Goal: Check status: Check status

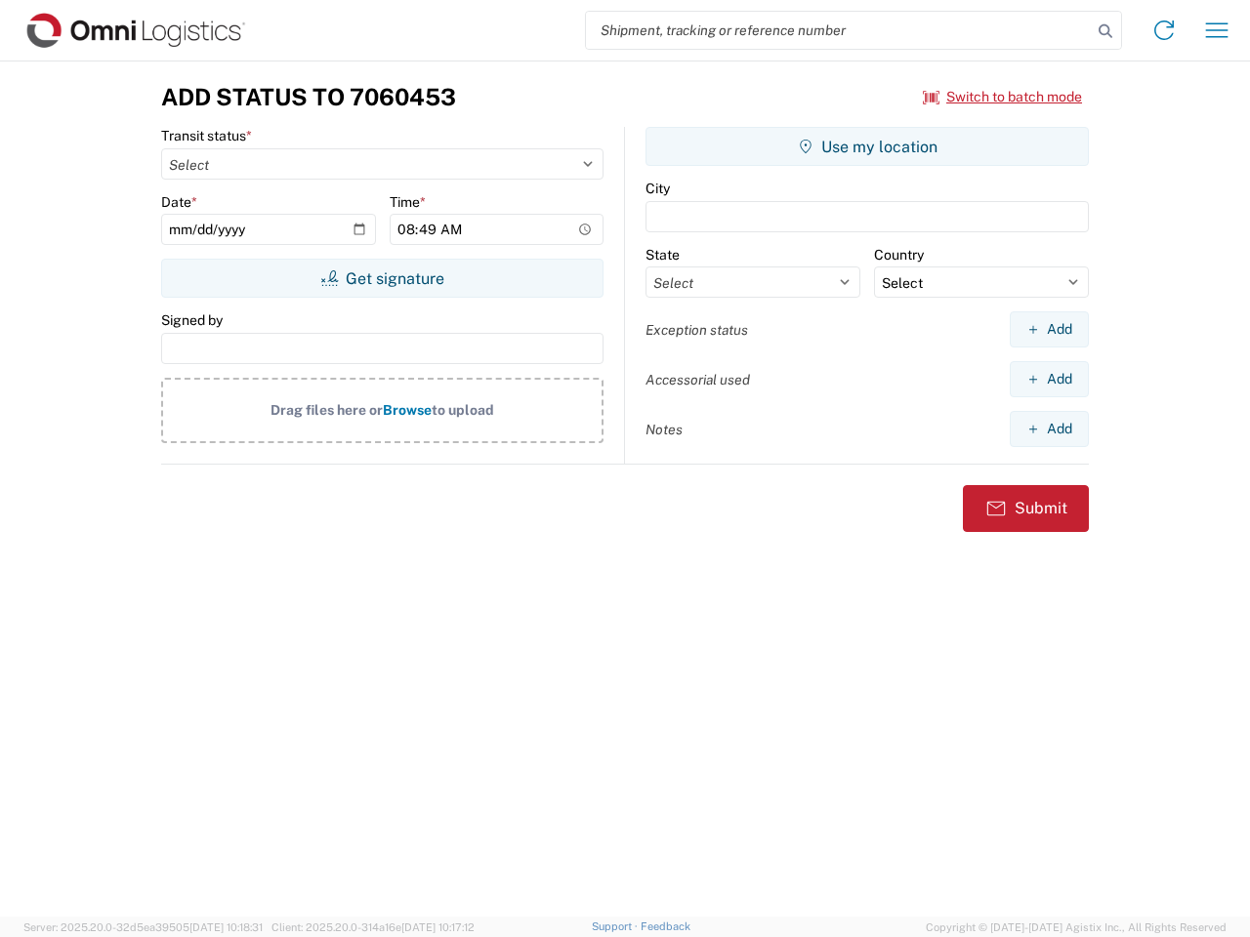
click at [839, 30] on input "search" at bounding box center [839, 30] width 506 height 37
click at [1105, 31] on icon at bounding box center [1104, 31] width 27 height 27
click at [1164, 30] on icon at bounding box center [1163, 30] width 31 height 31
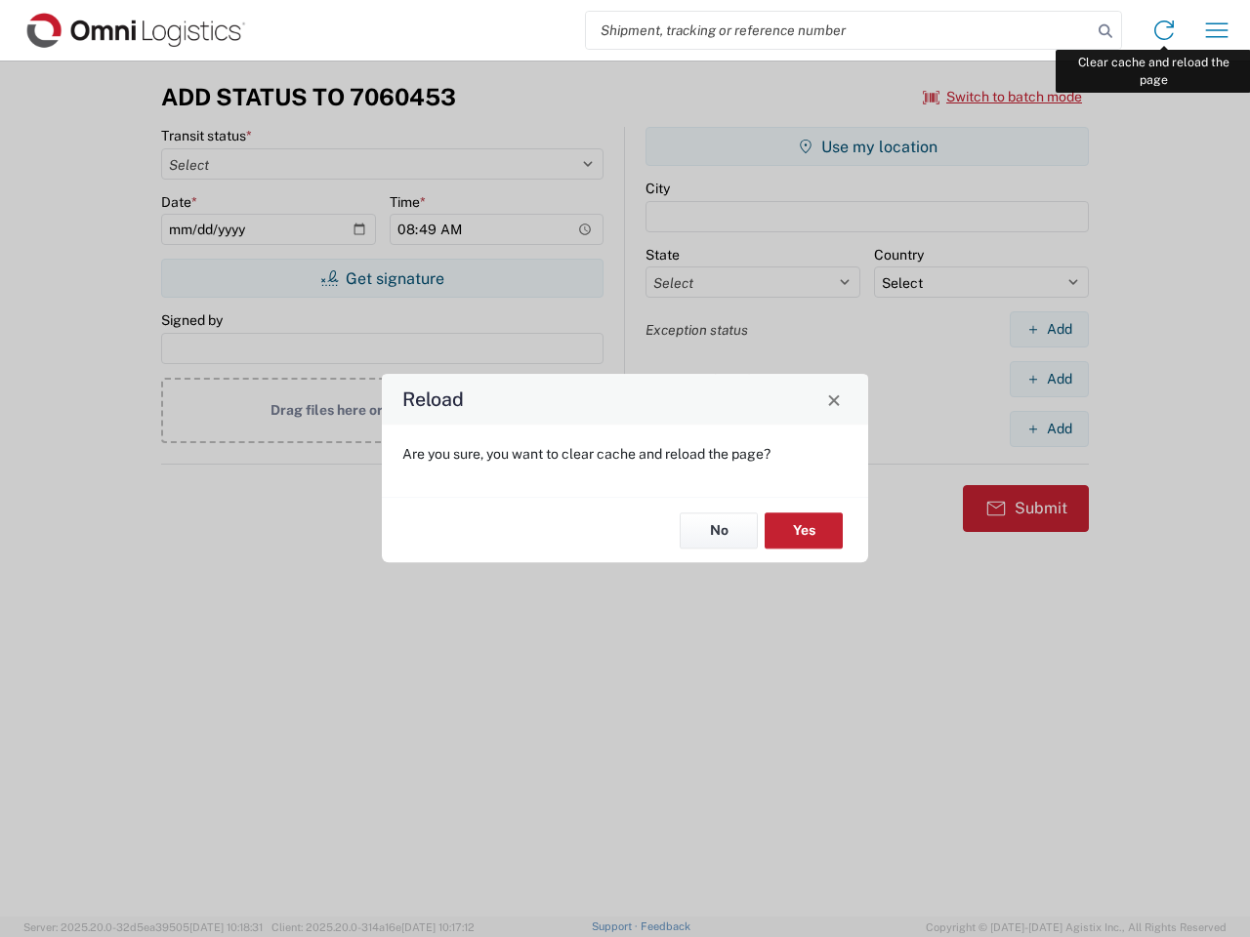
click at [1216, 30] on div "Reload Are you sure, you want to clear cache and reload the page? No Yes" at bounding box center [625, 468] width 1250 height 937
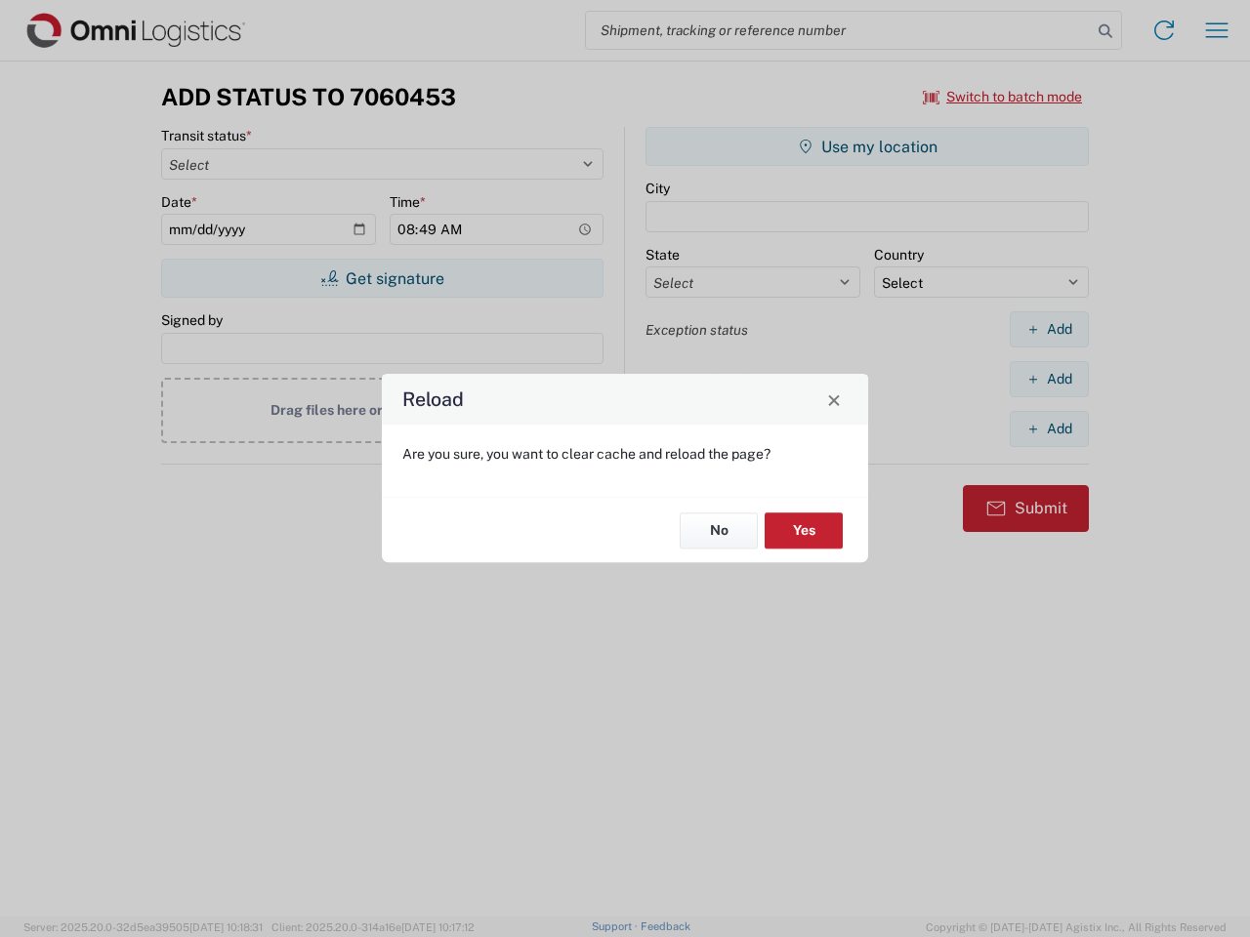
click at [1003, 97] on div "Reload Are you sure, you want to clear cache and reload the page? No Yes" at bounding box center [625, 468] width 1250 height 937
click at [382, 278] on div "Reload Are you sure, you want to clear cache and reload the page? No Yes" at bounding box center [625, 468] width 1250 height 937
click at [867, 146] on div "Reload Are you sure, you want to clear cache and reload the page? No Yes" at bounding box center [625, 468] width 1250 height 937
click at [1048, 329] on div "Reload Are you sure, you want to clear cache and reload the page? No Yes" at bounding box center [625, 468] width 1250 height 937
click at [1048, 379] on div "Reload Are you sure, you want to clear cache and reload the page? No Yes" at bounding box center [625, 468] width 1250 height 937
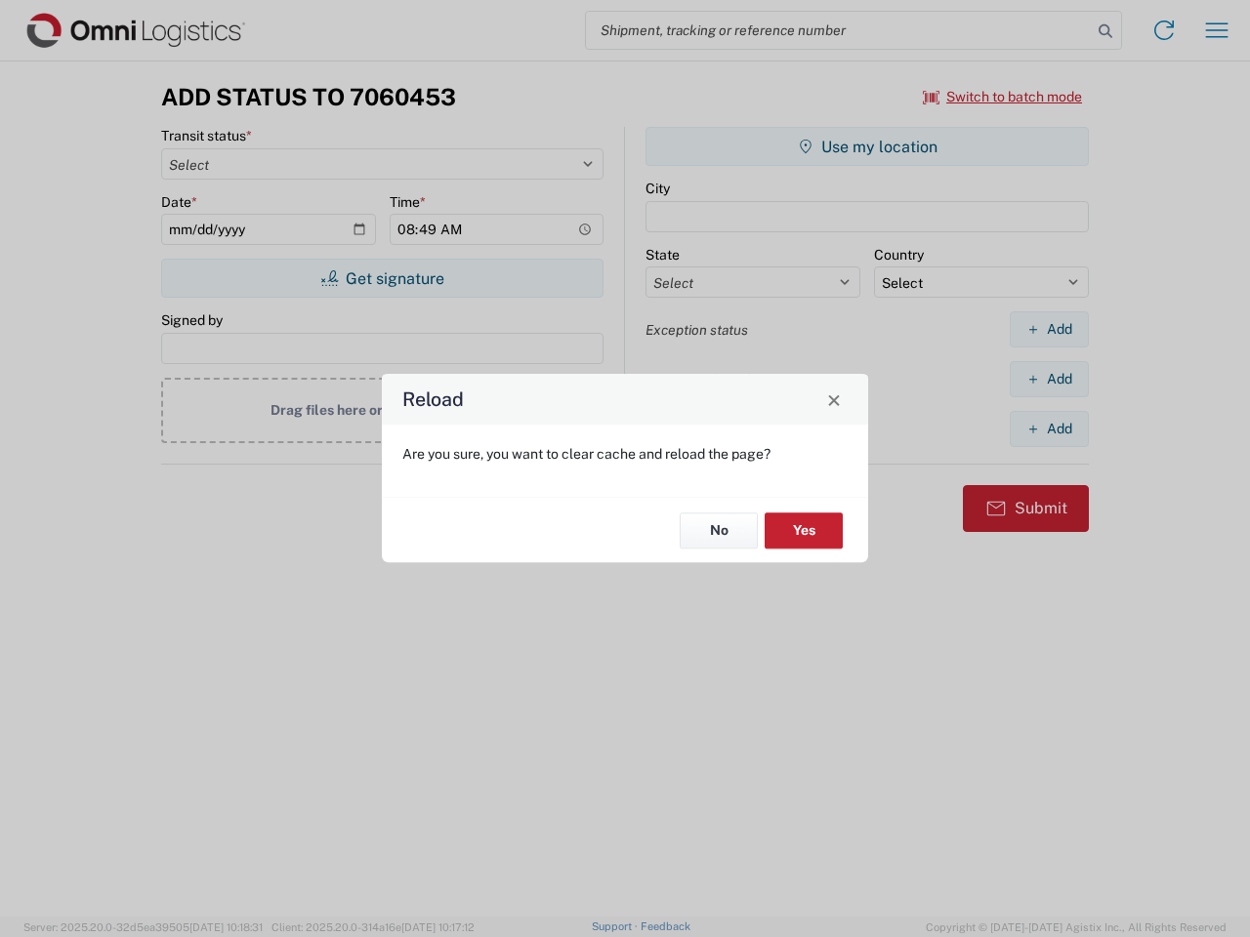
click at [1048, 429] on div "Reload Are you sure, you want to clear cache and reload the page? No Yes" at bounding box center [625, 468] width 1250 height 937
